Goal: Task Accomplishment & Management: Use online tool/utility

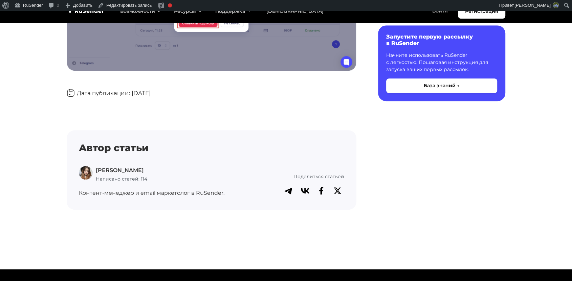
scroll to position [614, 0]
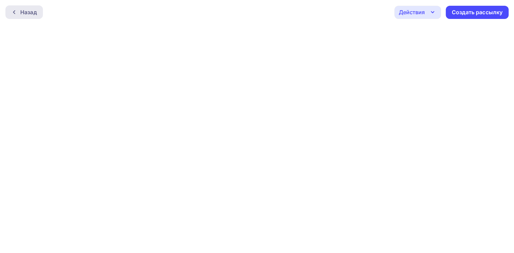
click at [36, 9] on div "Назад" at bounding box center [28, 12] width 17 height 8
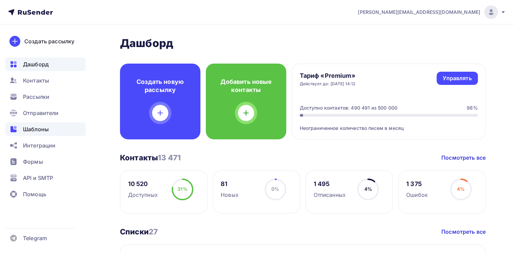
click at [42, 124] on div "Шаблоны" at bounding box center [45, 129] width 81 height 14
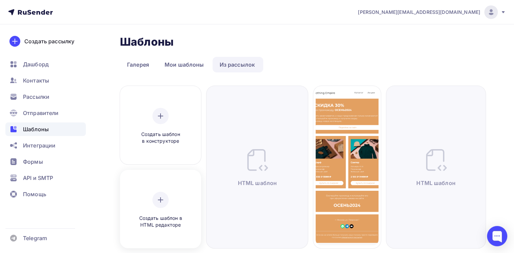
click at [171, 190] on div "Создать шаблон в HTML редакторе" at bounding box center [160, 210] width 76 height 76
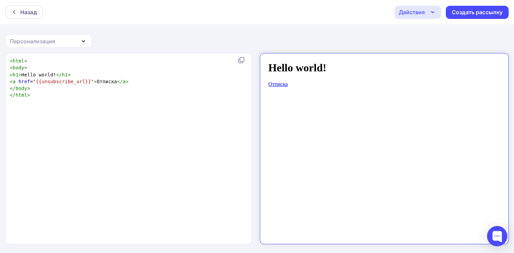
scroll to position [2, 0]
click at [96, 112] on div "xxxxxxxxxx < html > < body > < h1 > Hello world! </ h1 > < a href = "{{unsubscr…" at bounding box center [135, 157] width 255 height 202
type textarea "<html> <body> <h1>Hello world!</h1> <a href="{{unsubscribe_url}}">Отписка</a> <…"
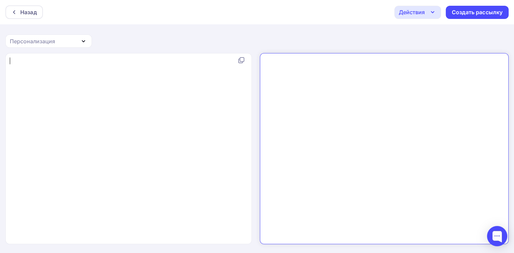
type textarea "<!DOCTYPE html PUBLIC "-//W3C//DTD XHTML 1.0 Transitional//EN" "http://www.w3.o…"
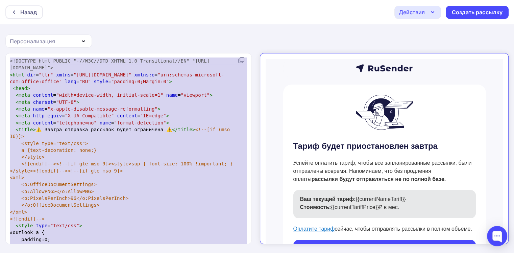
scroll to position [3560, 0]
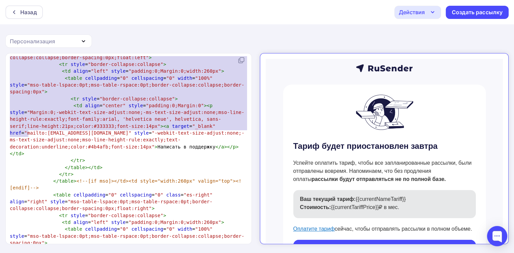
click at [184, 36] on div "Назад Действия Отправить тестовое письмо Сохранить в Мои шаблоны Выйти без сохр…" at bounding box center [257, 127] width 514 height 254
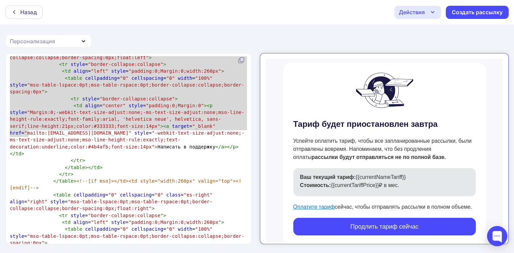
scroll to position [34, 0]
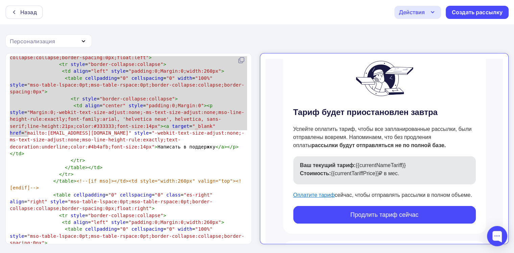
click at [352, 159] on p "Ваш текущий тариф: {{currentNameTariff}}" at bounding box center [382, 160] width 176 height 8
drag, startPoint x: 349, startPoint y: 159, endPoint x: 403, endPoint y: 159, distance: 53.4
click at [403, 159] on p "Ваш текущий тариф: {{currentNameTariff}}" at bounding box center [382, 160] width 176 height 8
copy p "{{currentNameTariff}}"
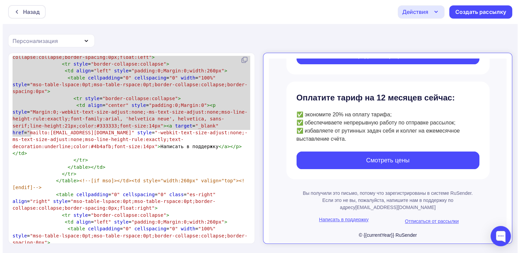
scroll to position [194, 0]
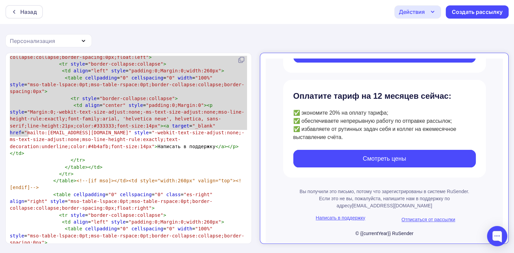
click at [414, 11] on div "Действия" at bounding box center [412, 12] width 26 height 8
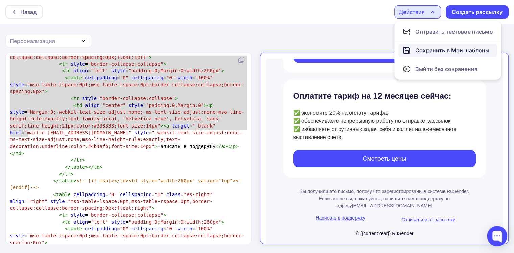
click at [405, 44] on link "Сохранить в Мои шаблоны" at bounding box center [448, 51] width 99 height 14
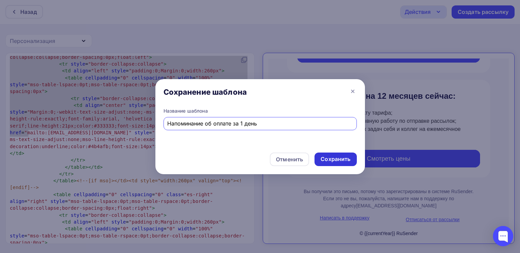
type input "Напоминание об оплате за 1 день"
click at [336, 156] on div "Сохранить" at bounding box center [335, 159] width 30 height 8
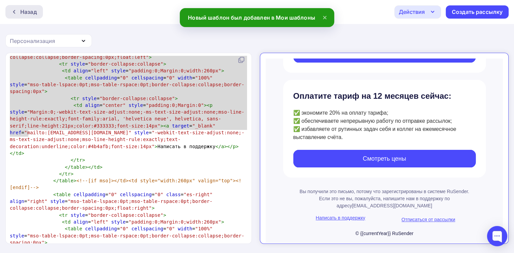
click at [39, 16] on div "Назад" at bounding box center [24, 12] width 38 height 14
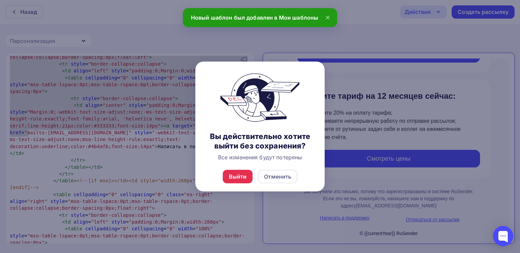
click at [242, 185] on div "Выйти Отменить" at bounding box center [259, 177] width 129 height 30
click at [242, 181] on div "Выйти" at bounding box center [238, 177] width 30 height 14
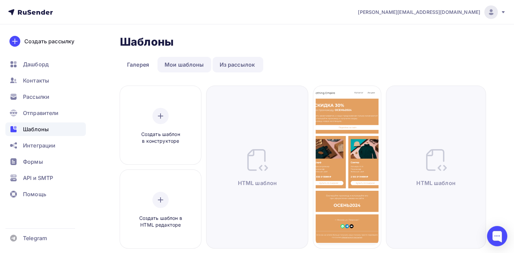
click at [189, 61] on link "Мои шаблоны" at bounding box center [185, 65] width 54 height 16
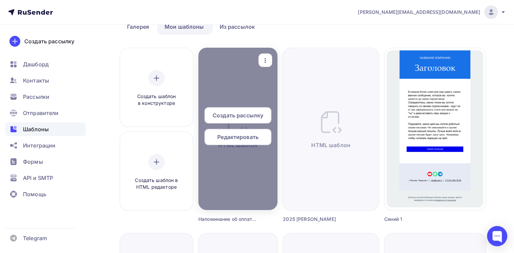
scroll to position [34, 0]
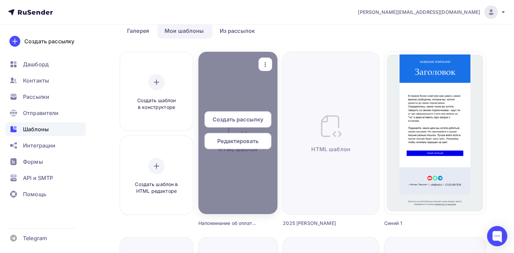
click at [272, 64] on div "button" at bounding box center [266, 64] width 14 height 13
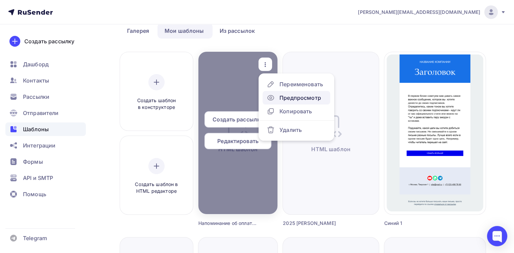
click at [291, 93] on link "Предпросмотр" at bounding box center [297, 98] width 68 height 14
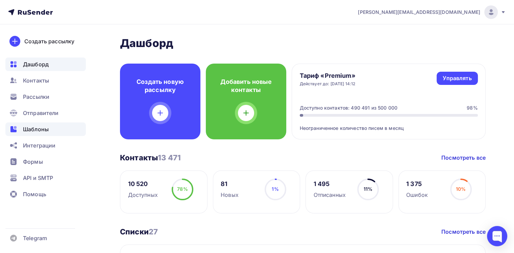
click at [62, 129] on div "Шаблоны" at bounding box center [45, 129] width 81 height 14
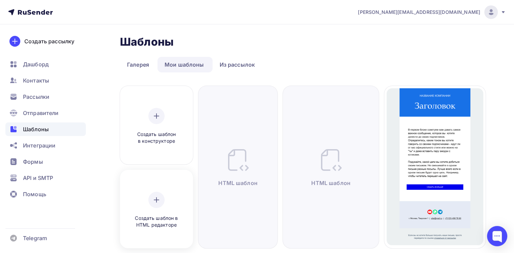
click at [173, 190] on div "Создать шаблон в HTML редакторе" at bounding box center [156, 210] width 68 height 76
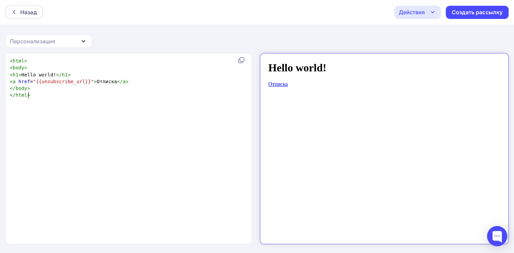
click at [55, 93] on pre "</ html >" at bounding box center [127, 95] width 238 height 7
type textarea "<html> <body> <h1>Hello world!</h1> <a href="{{unsubscribe_url}}">Отписка</a> <…"
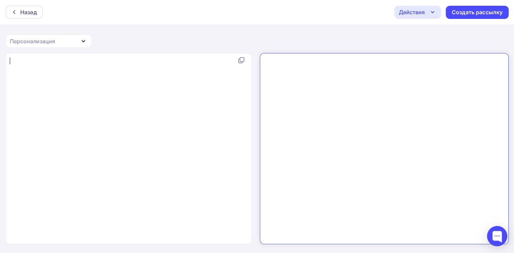
type textarea "<!DOCTYPE html PUBLIC "-//W3C//DTD XHTML 1.0 Transitional//EN" "http://www.w3.o…"
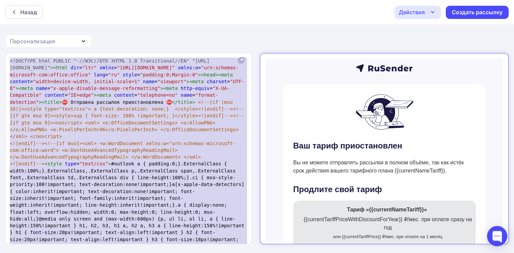
scroll to position [2138, 0]
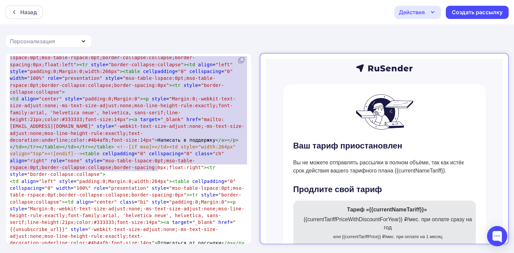
click at [169, 24] on div "Назад Действия Отправить тестовое письмо Сохранить в Мои шаблоны Выйти без сохр…" at bounding box center [257, 12] width 514 height 24
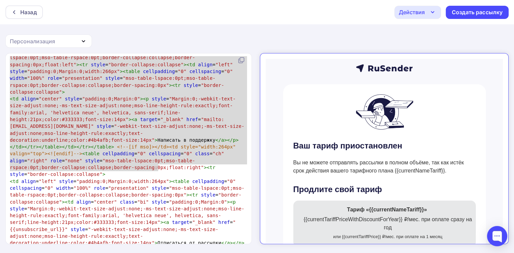
click at [411, 14] on div "Действия" at bounding box center [412, 12] width 26 height 8
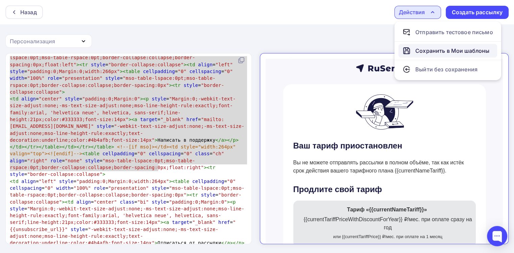
click at [419, 48] on div "Сохранить в Мои шаблоны" at bounding box center [453, 51] width 74 height 8
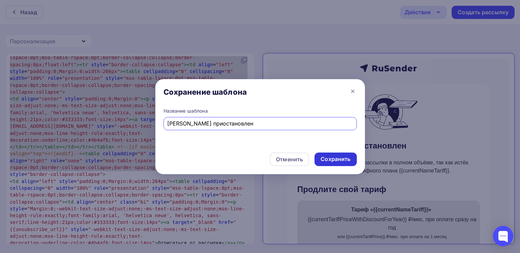
type input "Тариф приостановлен"
click at [346, 154] on div "Сохранить" at bounding box center [335, 160] width 42 height 14
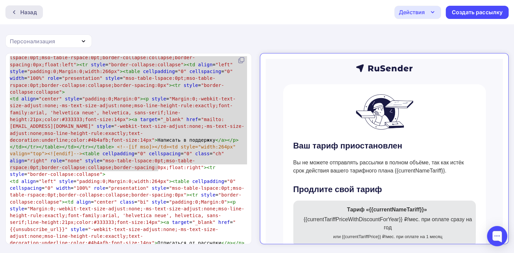
click at [25, 15] on div "Назад" at bounding box center [28, 12] width 17 height 8
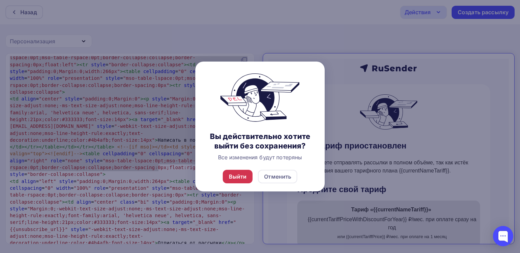
click at [229, 173] on div "Выйти" at bounding box center [238, 177] width 18 height 8
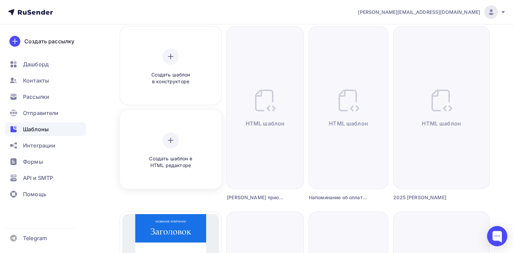
scroll to position [68, 0]
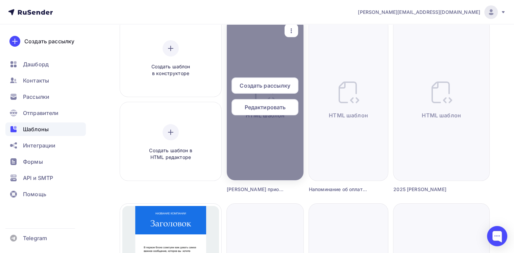
click at [296, 31] on icon "button" at bounding box center [292, 31] width 8 height 8
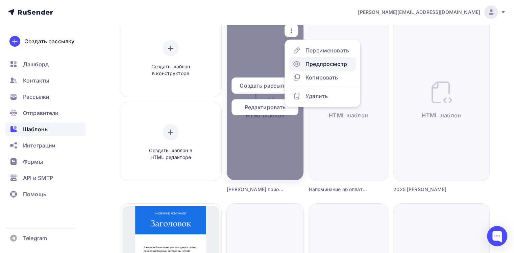
click at [301, 57] on link "Предпросмотр" at bounding box center [323, 64] width 68 height 14
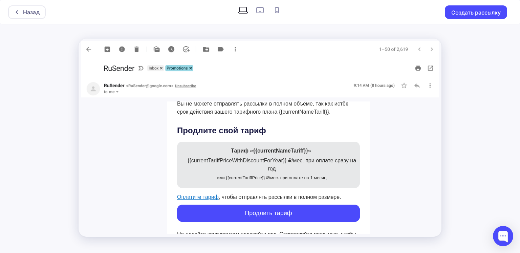
scroll to position [185, 0]
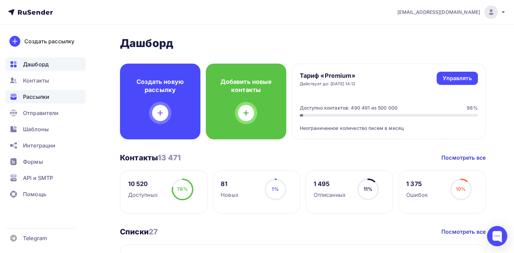
click at [59, 91] on div "Рассылки" at bounding box center [45, 97] width 81 height 14
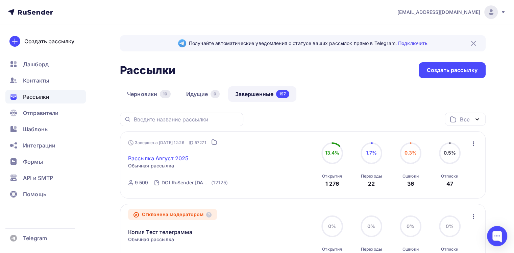
click at [135, 161] on link "Рассылка Август 2025" at bounding box center [158, 158] width 61 height 8
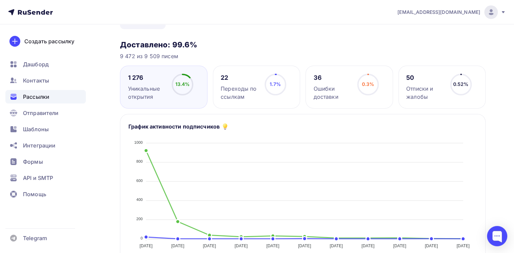
scroll to position [64, 0]
click at [228, 94] on div "Переходы по ссылкам" at bounding box center [240, 92] width 38 height 16
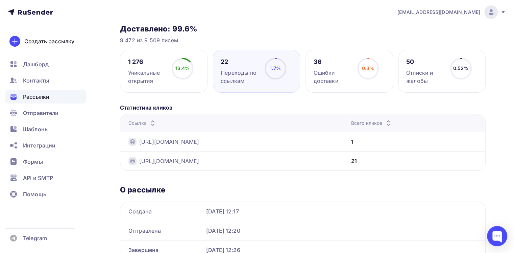
scroll to position [112, 0]
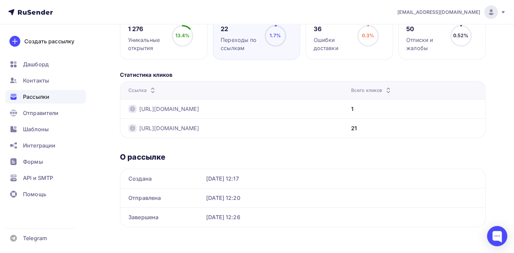
click at [185, 55] on div "1 276 Уникальные открытия 13.4% 13.4%" at bounding box center [164, 38] width 88 height 43
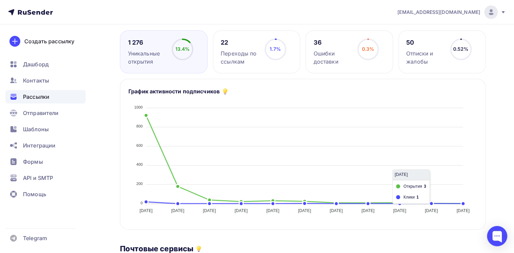
scroll to position [94, 0]
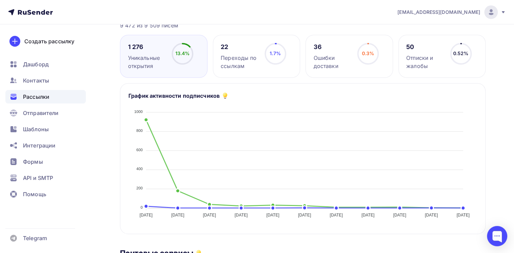
click at [277, 44] on circle at bounding box center [276, 54] width 20 height 20
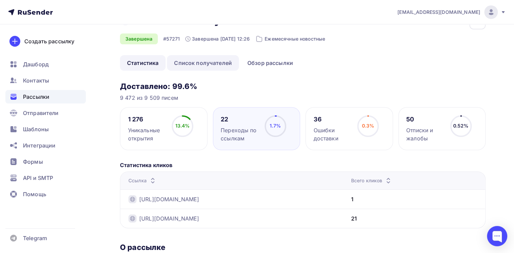
scroll to position [34, 0]
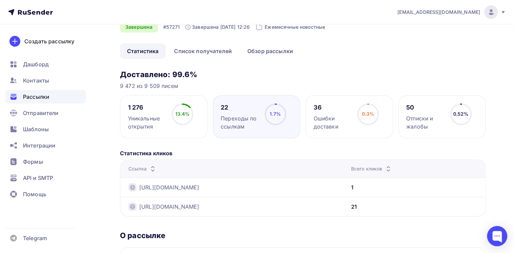
click at [182, 107] on circle at bounding box center [183, 114] width 20 height 20
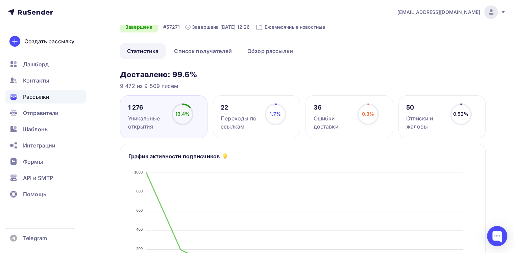
click at [264, 115] on div "1.7% 1.7%" at bounding box center [276, 117] width 34 height 27
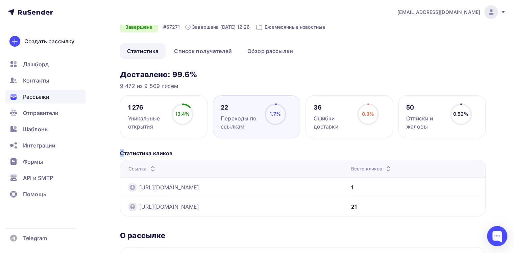
drag, startPoint x: 130, startPoint y: 147, endPoint x: 115, endPoint y: 148, distance: 15.3
click at [110, 148] on div "Назад Рассылка [DATE] Рассылка [DATE] Завершена #57271 Завершена [DATE] 12:26 Е…" at bounding box center [257, 162] width 514 height 342
click at [206, 148] on div "Статистика кликов Ссылка Всего кликов [URL][DOMAIN_NAME] 1 [URL][DOMAIN_NAME] 2…" at bounding box center [303, 180] width 366 height 73
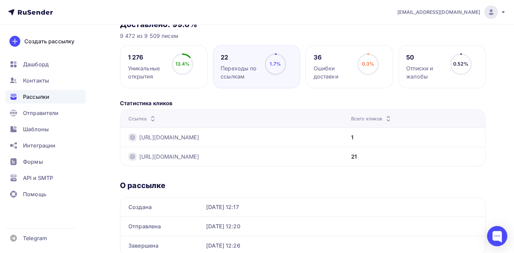
scroll to position [68, 0]
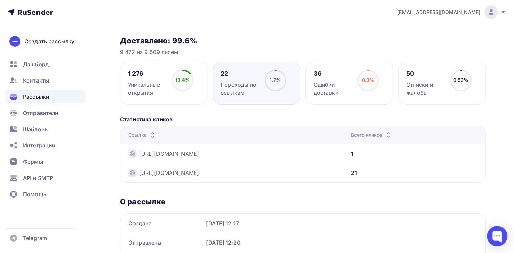
click at [395, 50] on div "9 472 из 9 509 писем" at bounding box center [303, 52] width 366 height 8
click at [514, 0] on nav "[EMAIL_ADDRESS][DOMAIN_NAME] Аккаунт Тарифы Выйти Создать рассылку [GEOGRAPHIC_…" at bounding box center [257, 12] width 514 height 24
